Goal: Information Seeking & Learning: Learn about a topic

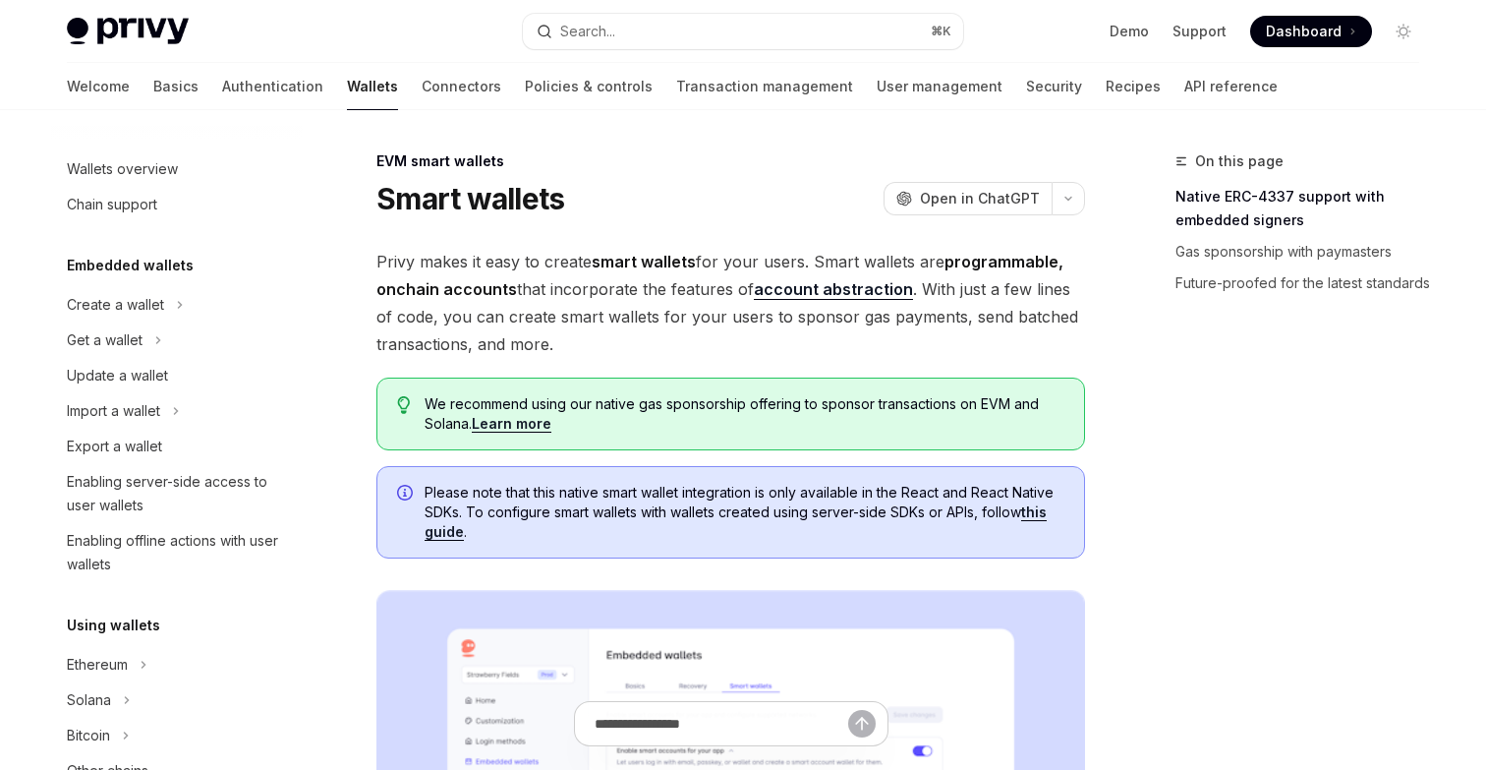
scroll to position [401, 0]
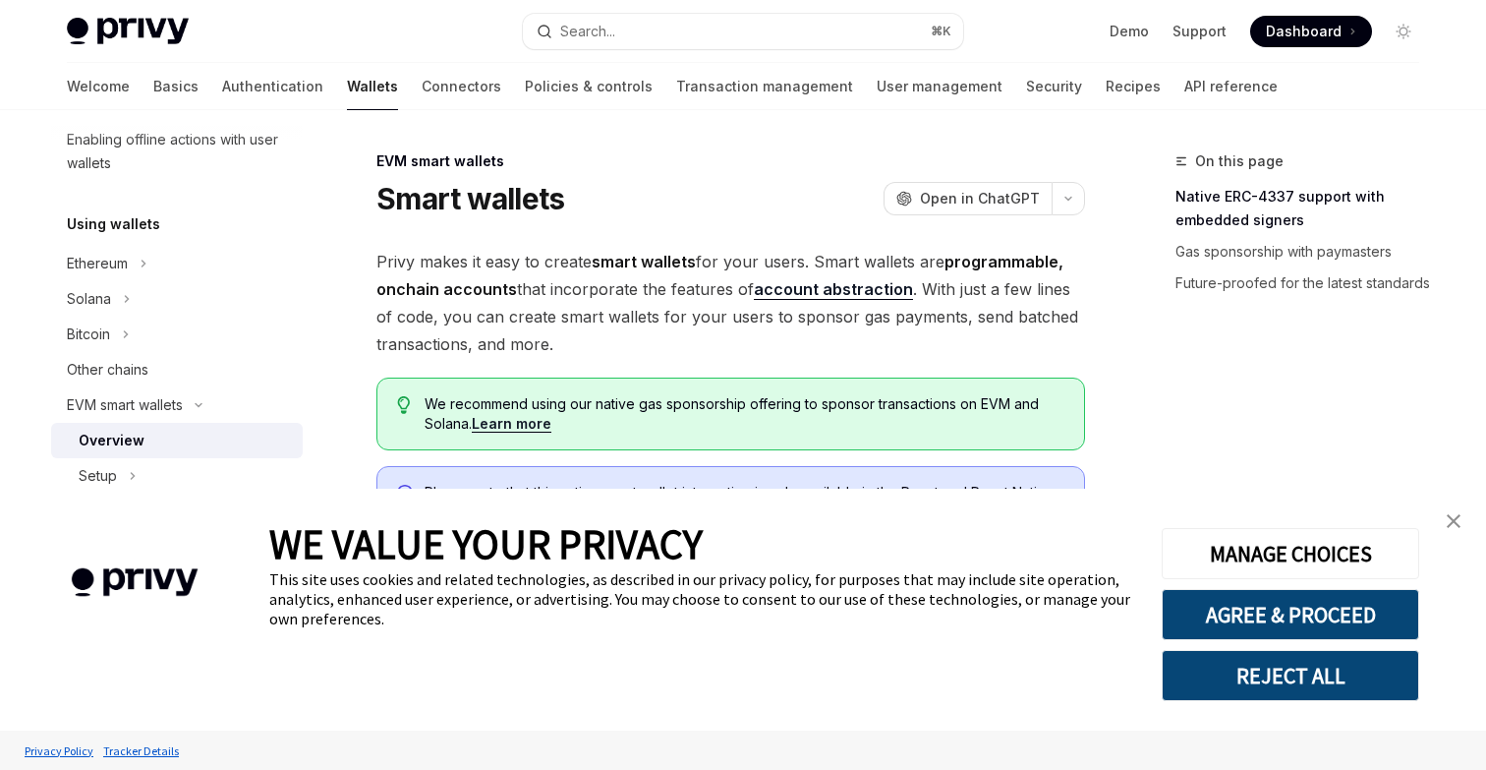
type textarea "*"
click at [1283, 611] on button "AGREE & PROCEED" at bounding box center [1291, 614] width 258 height 51
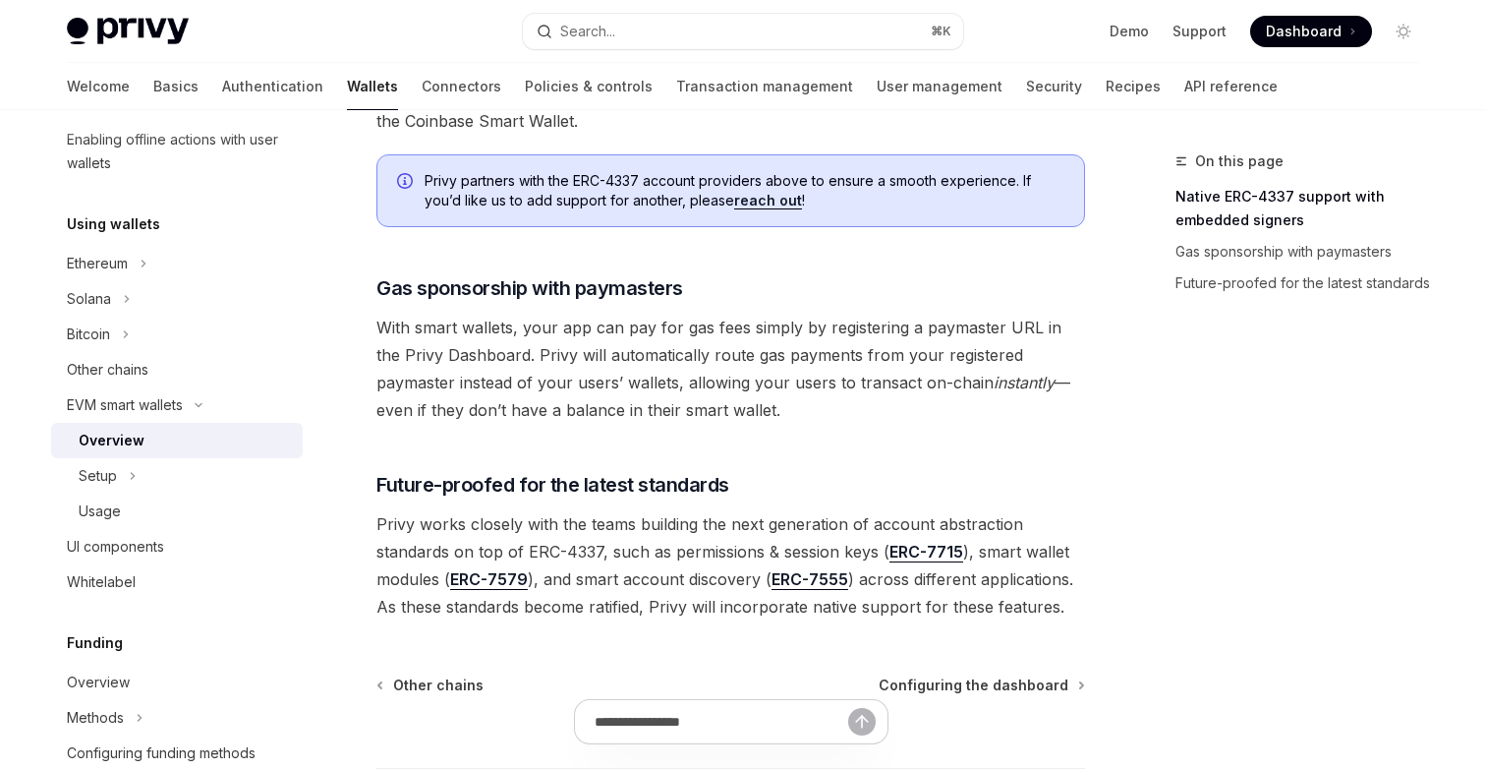
scroll to position [1611, 0]
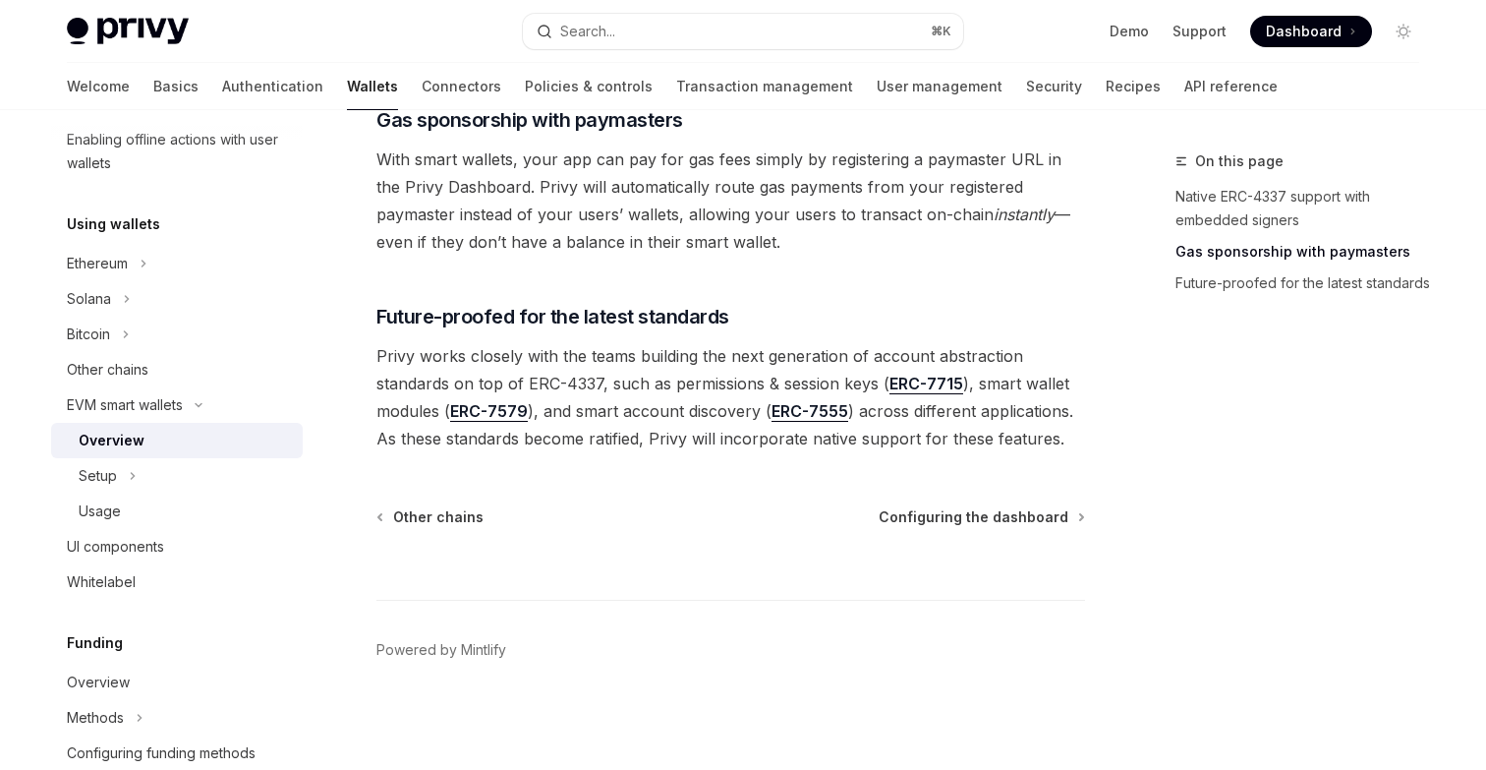
click at [1311, 23] on span "Dashboard" at bounding box center [1304, 32] width 76 height 20
type textarea "*"
